Goal: Transaction & Acquisition: Download file/media

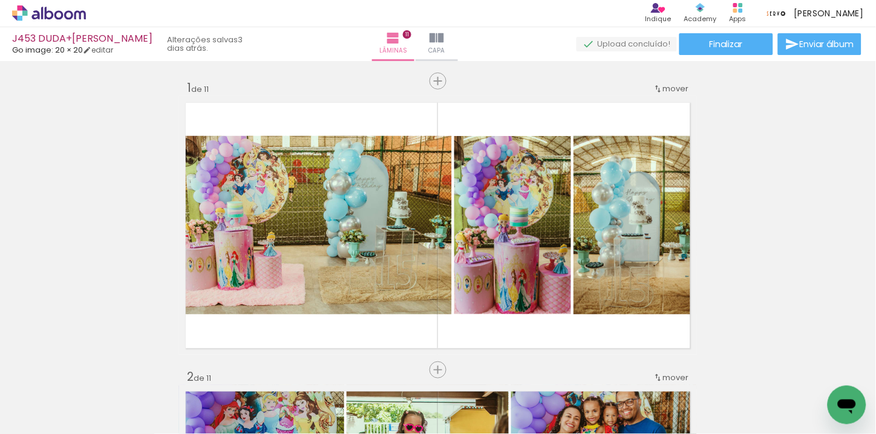
scroll to position [0, 3426]
click at [758, 46] on paper-button "Finalizar" at bounding box center [726, 44] width 94 height 22
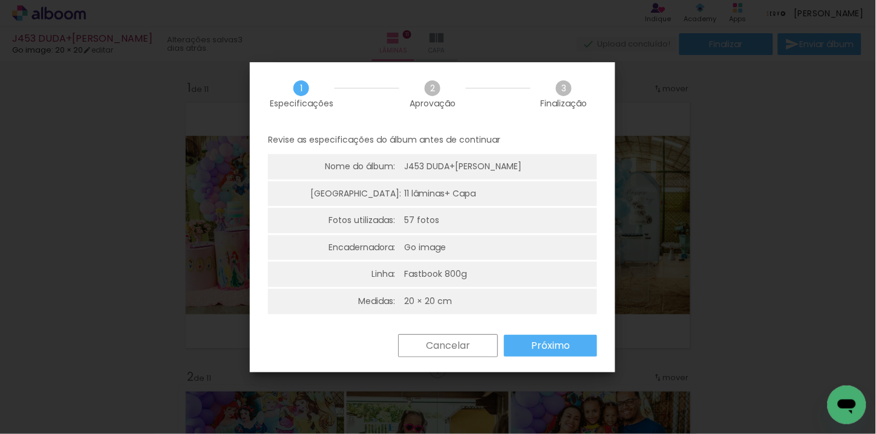
click at [0, 0] on slot "Próximo" at bounding box center [0, 0] width 0 height 0
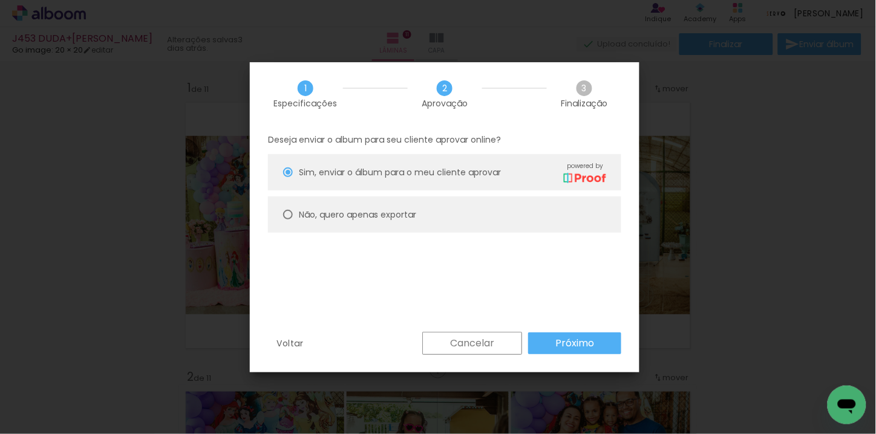
click at [0, 0] on paper-radio-button "Não, quero apenas exportar" at bounding box center [0, 0] width 0 height 0
type paper-radio-button "on"
click at [0, 0] on paper-button "Próximo" at bounding box center [0, 0] width 0 height 0
type input "Alta, 300 DPI"
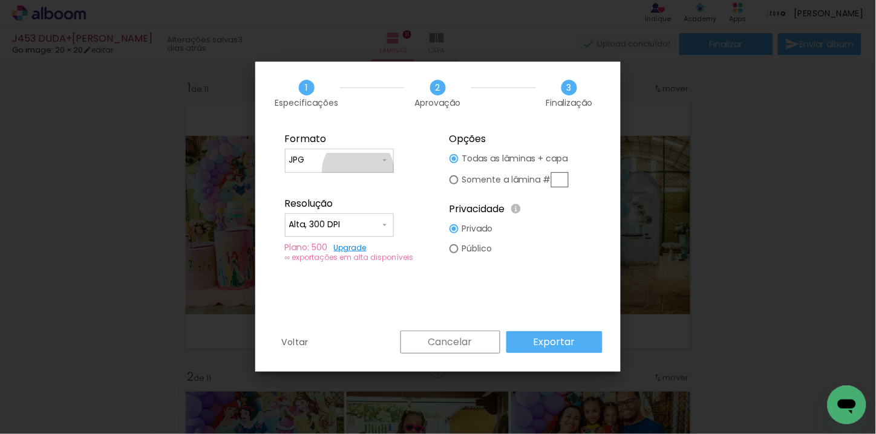
click at [0, 0] on paper-input-container "JPG" at bounding box center [0, 0] width 0 height 0
click at [0, 0] on paper-item "PDF" at bounding box center [0, 0] width 0 height 0
type input "PDF"
drag, startPoint x: 572, startPoint y: 342, endPoint x: 561, endPoint y: 342, distance: 10.3
click at [0, 0] on slot "Exportar" at bounding box center [0, 0] width 0 height 0
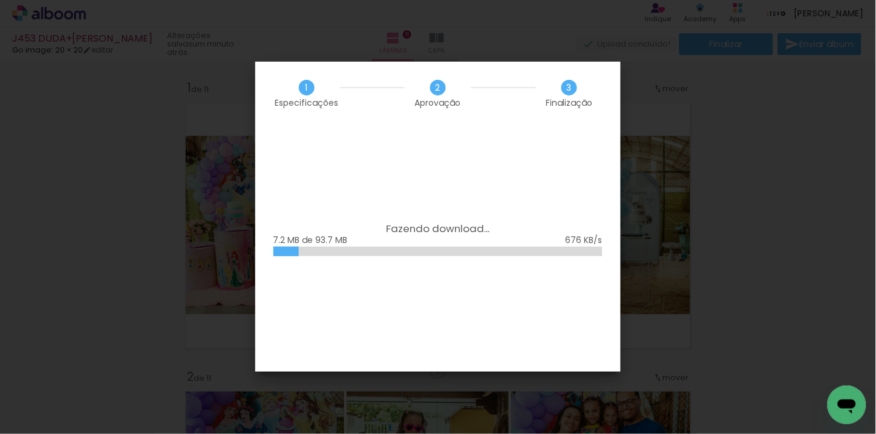
scroll to position [0, 3426]
